Goal: Find specific page/section: Find specific page/section

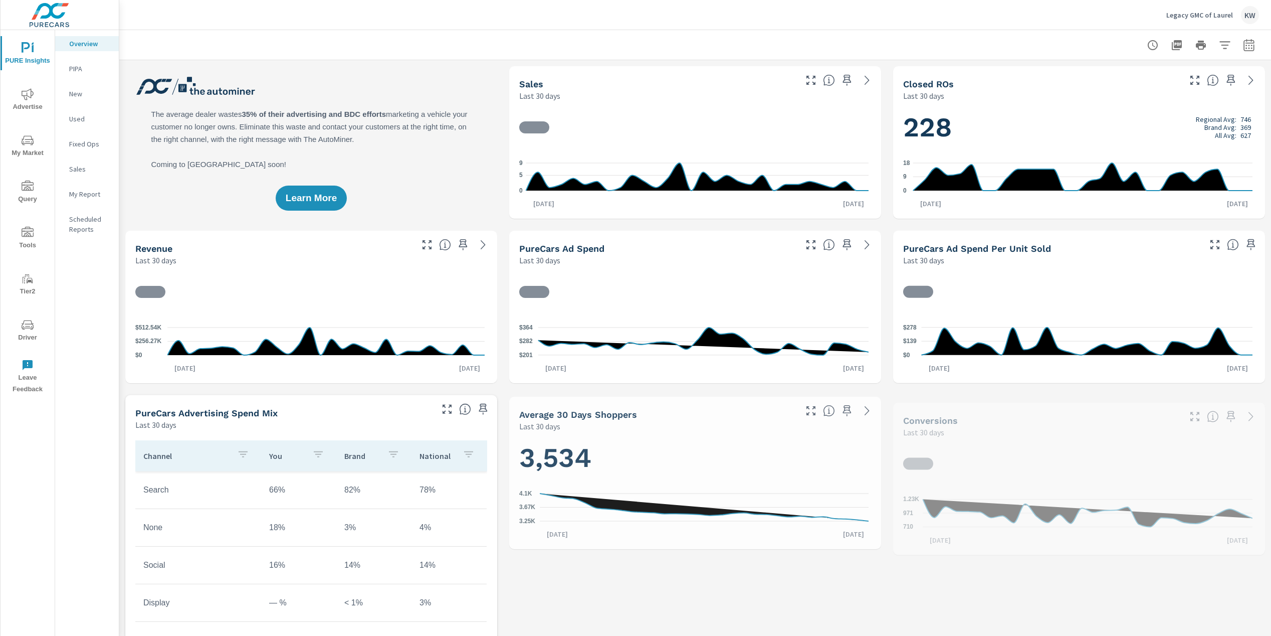
click at [28, 327] on icon "nav menu" at bounding box center [28, 325] width 12 height 12
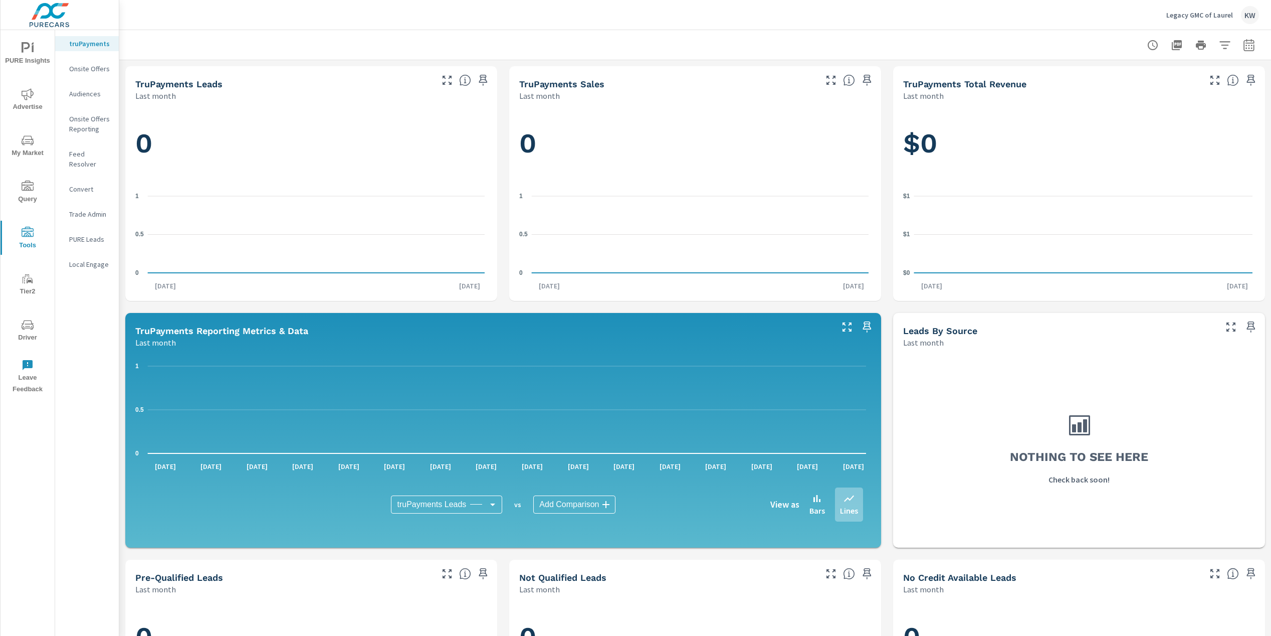
click at [27, 332] on span "Driver" at bounding box center [28, 331] width 48 height 25
click at [90, 156] on p "Feed Resolver" at bounding box center [90, 159] width 42 height 20
